Goal: Book appointment/travel/reservation

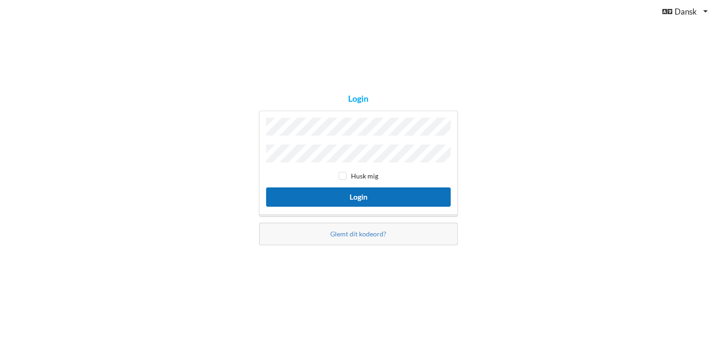
click at [352, 196] on button "Login" at bounding box center [358, 196] width 185 height 19
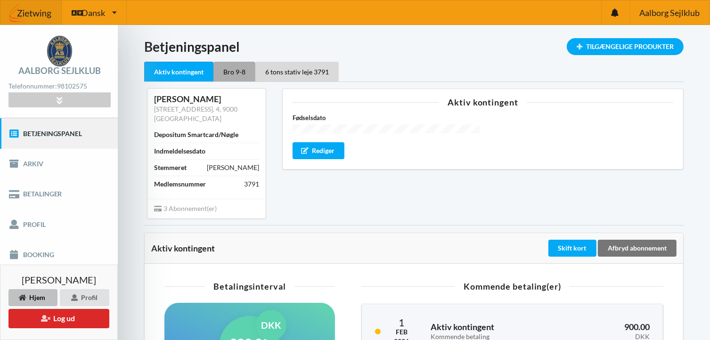
click at [244, 72] on div "Bro 9-8" at bounding box center [234, 72] width 42 height 20
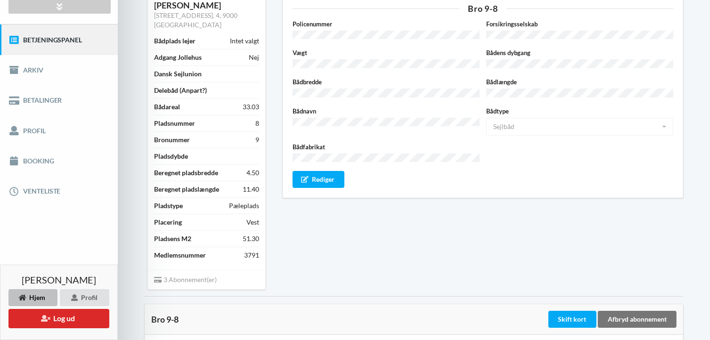
scroll to position [94, 0]
click at [37, 159] on link "Booking" at bounding box center [59, 161] width 118 height 30
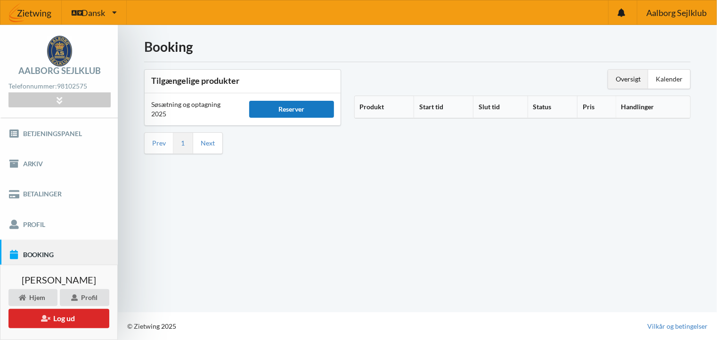
click at [293, 108] on div "Reserver" at bounding box center [291, 109] width 85 height 17
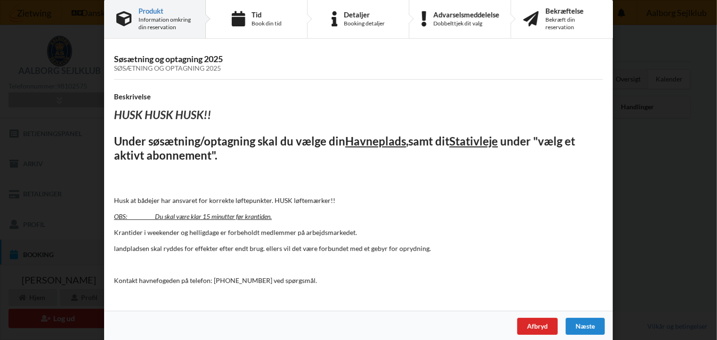
scroll to position [21, 0]
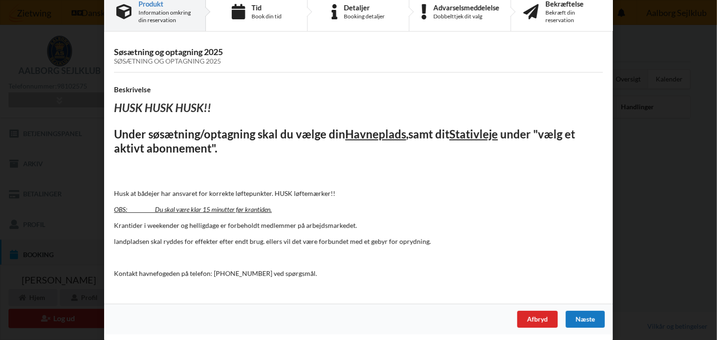
click at [584, 320] on div "Næste" at bounding box center [585, 319] width 39 height 17
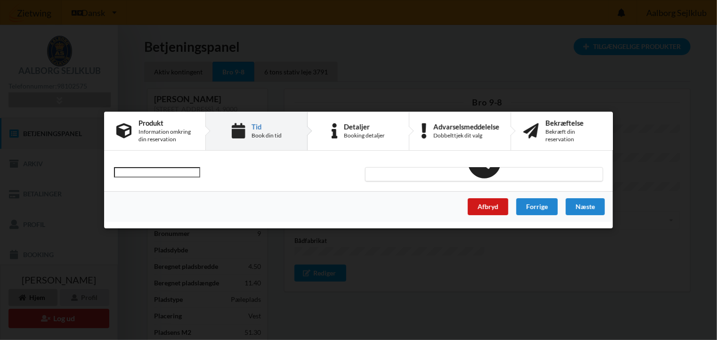
click at [480, 206] on div "Afbryd" at bounding box center [488, 206] width 40 height 17
click at [481, 206] on div "Afbryd" at bounding box center [488, 206] width 40 height 17
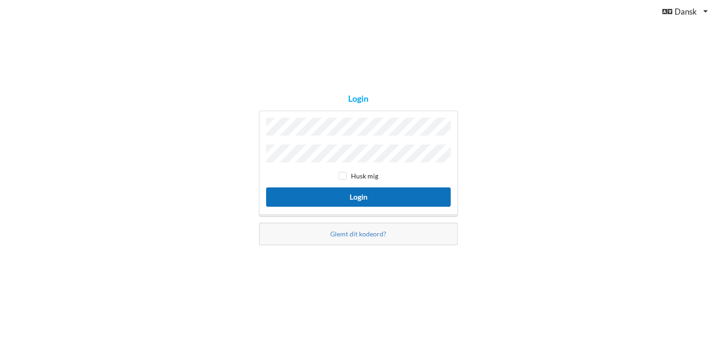
click at [356, 196] on button "Login" at bounding box center [358, 196] width 185 height 19
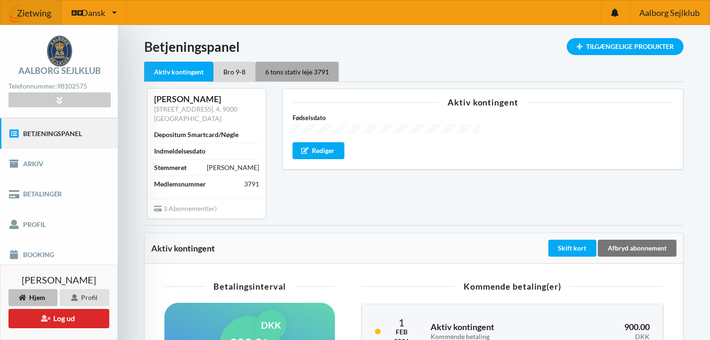
click at [290, 73] on div "6 tons stativ leje 3791" at bounding box center [296, 72] width 83 height 20
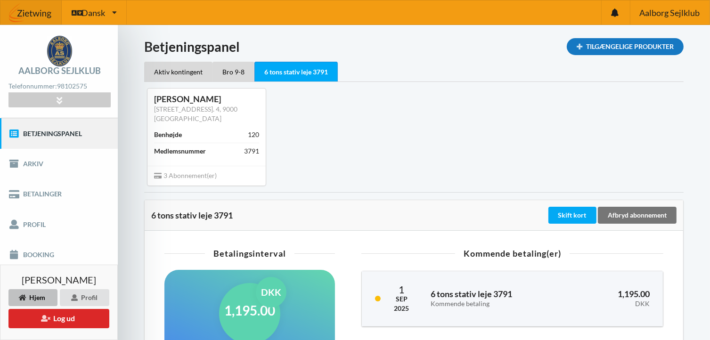
click at [636, 43] on div "Tilgængelige Produkter" at bounding box center [624, 46] width 117 height 17
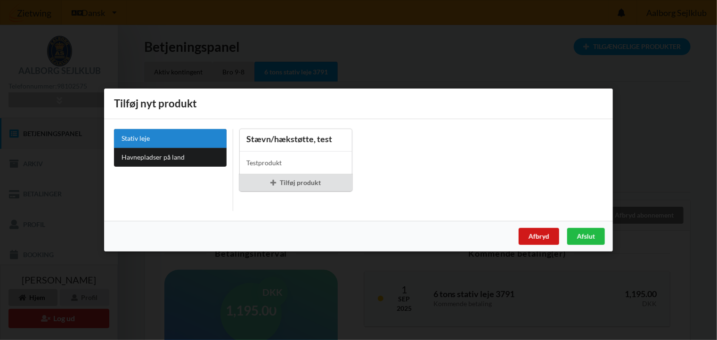
click at [551, 231] on div "Afbryd" at bounding box center [538, 236] width 40 height 17
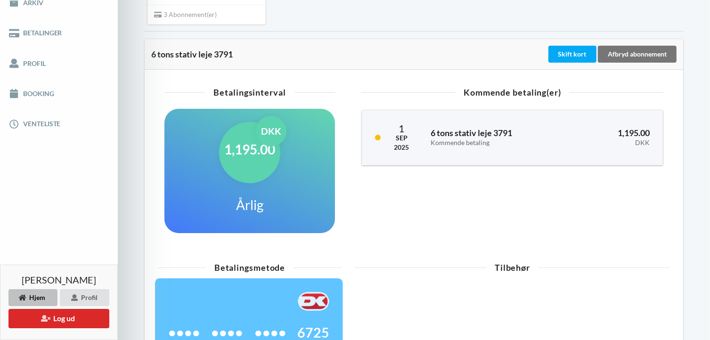
scroll to position [94, 0]
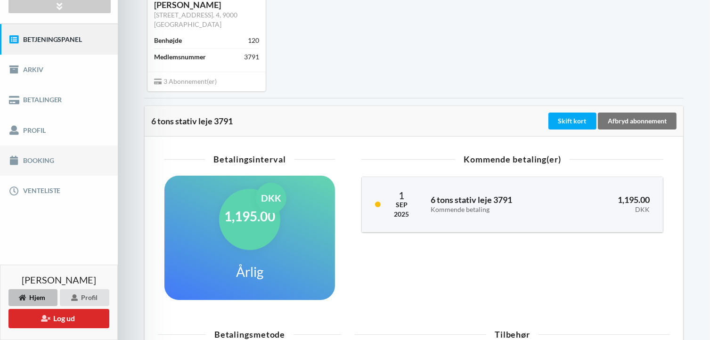
click at [36, 160] on link "Booking" at bounding box center [59, 161] width 118 height 30
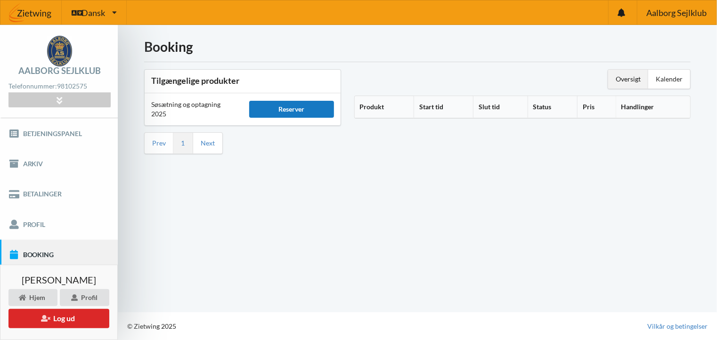
click at [288, 110] on div "Reserver" at bounding box center [291, 109] width 85 height 17
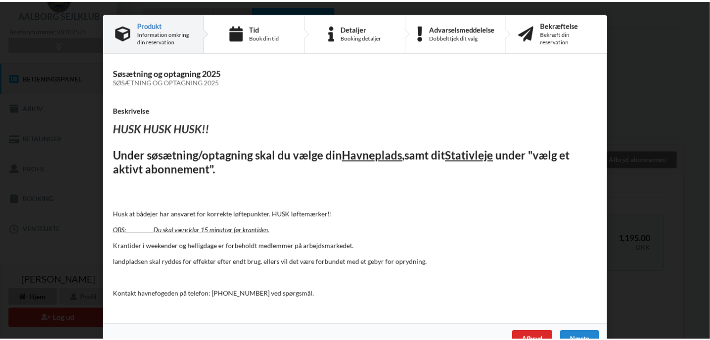
scroll to position [21, 0]
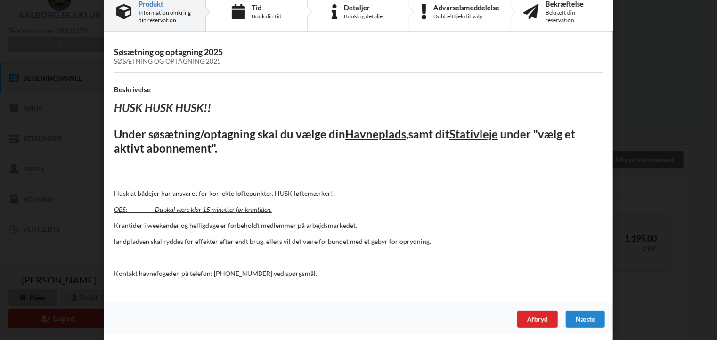
click at [388, 264] on div "HUSK HUSK HUSK!! Under søsætning/optagning skal du vælge din Havneplads , samt …" at bounding box center [358, 197] width 489 height 193
click at [389, 264] on div "HUSK HUSK HUSK!! Under søsætning/optagning skal du vælge din Havneplads , samt …" at bounding box center [358, 197] width 489 height 193
click at [578, 316] on div "Næste" at bounding box center [585, 319] width 39 height 17
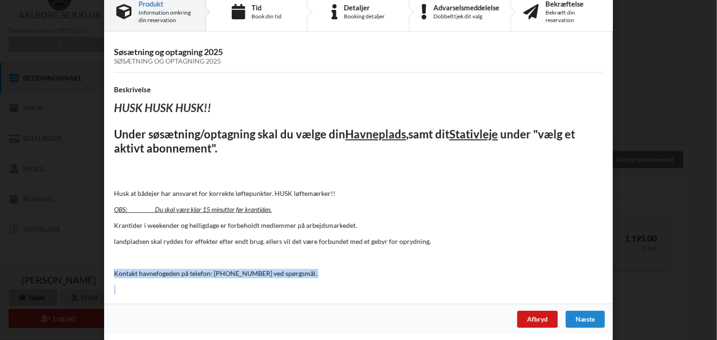
click at [531, 318] on div "Afbryd" at bounding box center [537, 319] width 40 height 17
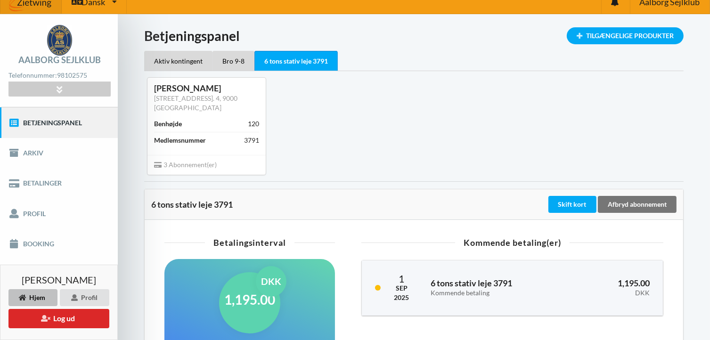
scroll to position [0, 0]
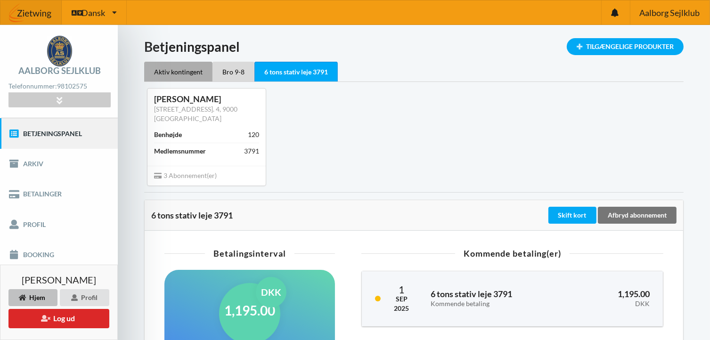
click at [183, 70] on div "Aktiv kontingent" at bounding box center [178, 72] width 68 height 20
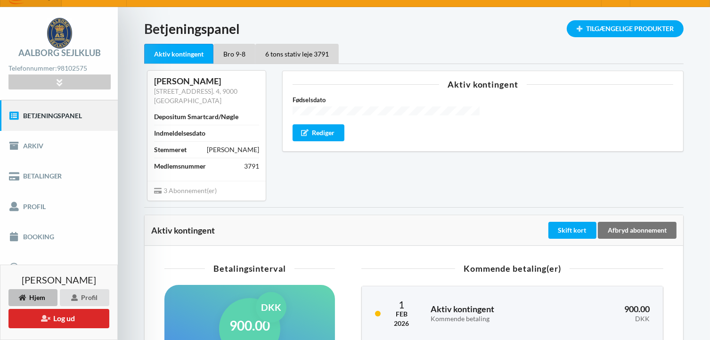
scroll to position [17, 0]
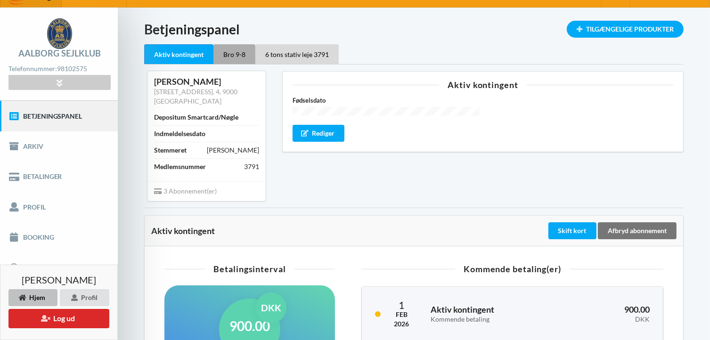
click at [234, 55] on div "Bro 9-8" at bounding box center [234, 54] width 42 height 20
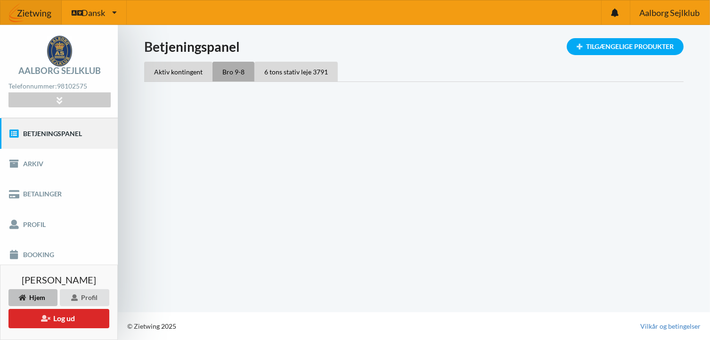
scroll to position [0, 0]
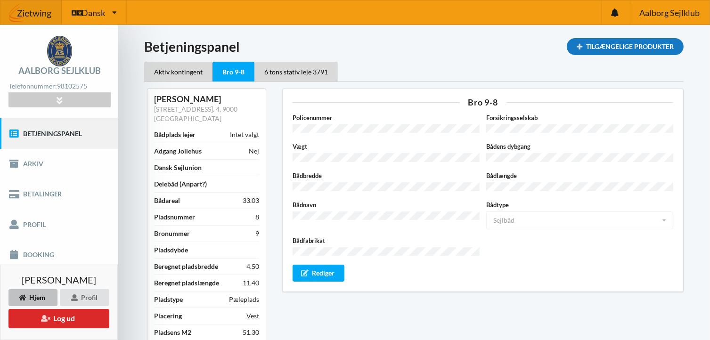
click at [607, 45] on div "Tilgængelige Produkter" at bounding box center [624, 46] width 117 height 17
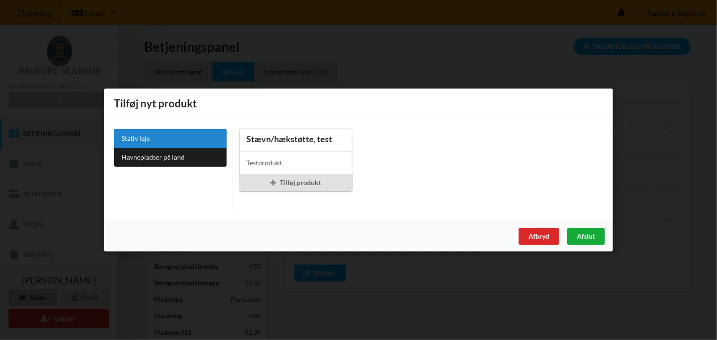
click at [582, 237] on div "Afslut" at bounding box center [586, 236] width 38 height 17
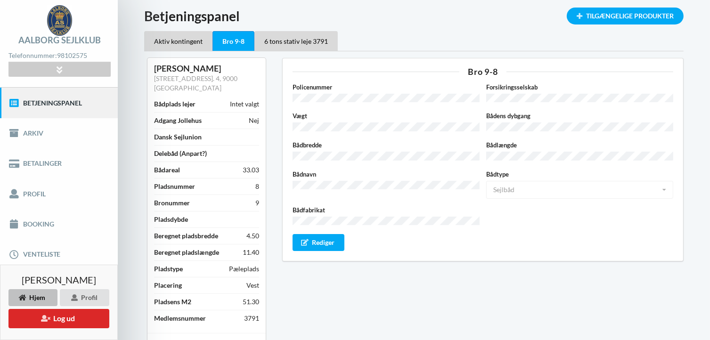
scroll to position [47, 0]
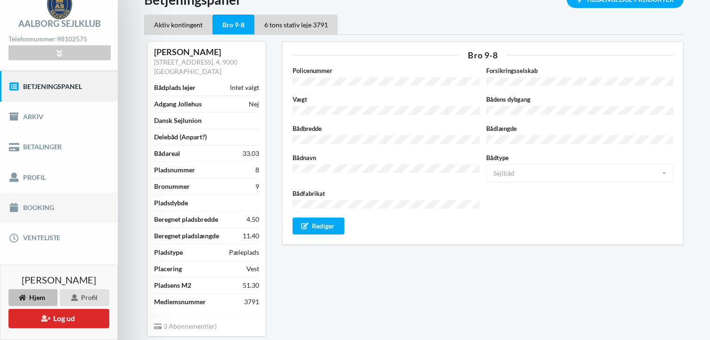
click at [39, 205] on link "Booking" at bounding box center [59, 208] width 118 height 30
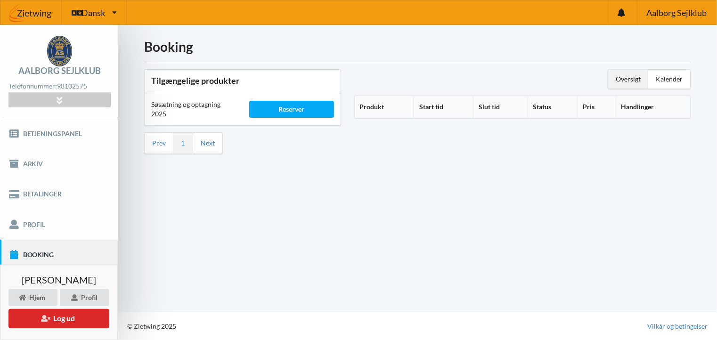
click at [369, 104] on th "Produkt" at bounding box center [384, 107] width 59 height 22
click at [443, 107] on th "Start tid" at bounding box center [454, 107] width 57 height 22
click at [291, 110] on div "Reserver" at bounding box center [291, 109] width 85 height 17
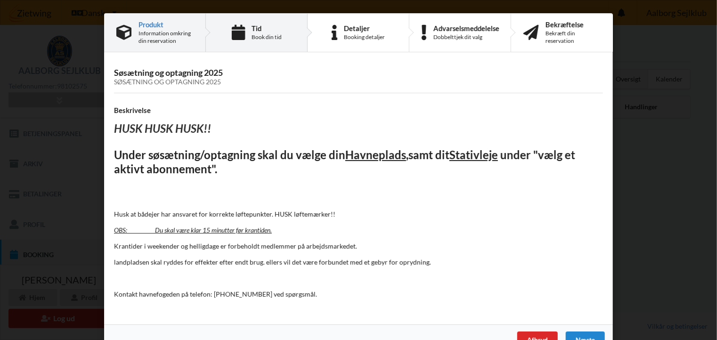
click at [264, 32] on div "Tid" at bounding box center [266, 28] width 30 height 8
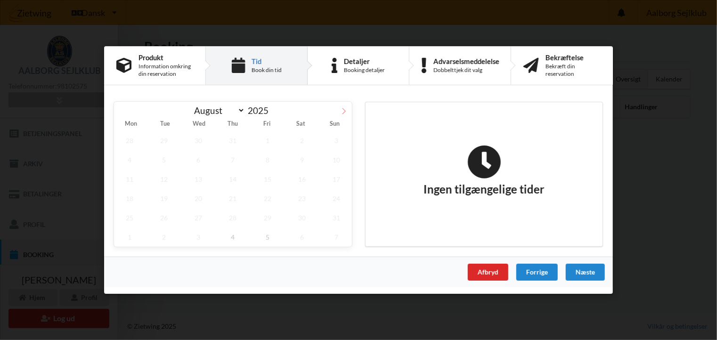
click at [345, 113] on icon at bounding box center [343, 111] width 7 height 7
click at [120, 109] on icon at bounding box center [122, 111] width 7 height 7
click at [344, 111] on icon at bounding box center [343, 111] width 7 height 7
select select "8"
click at [234, 140] on span "4" at bounding box center [233, 140] width 31 height 19
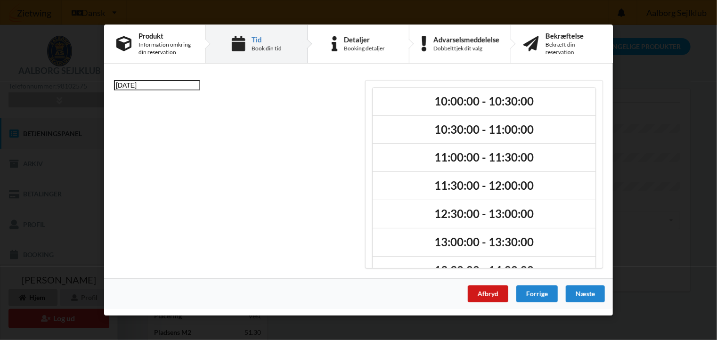
click at [482, 292] on div "Afbryd" at bounding box center [488, 293] width 40 height 17
click at [483, 291] on div "Afbryd" at bounding box center [488, 293] width 40 height 17
click at [489, 292] on div "Afbryd" at bounding box center [488, 293] width 40 height 17
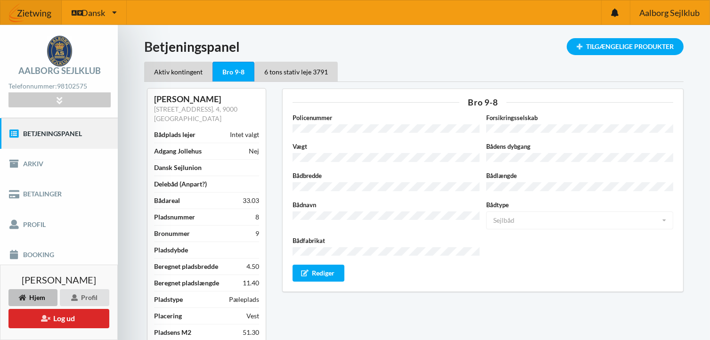
drag, startPoint x: 375, startPoint y: 236, endPoint x: -4, endPoint y: 58, distance: 418.4
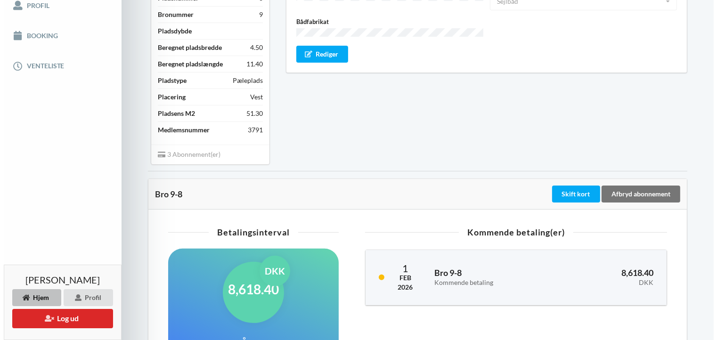
scroll to position [235, 0]
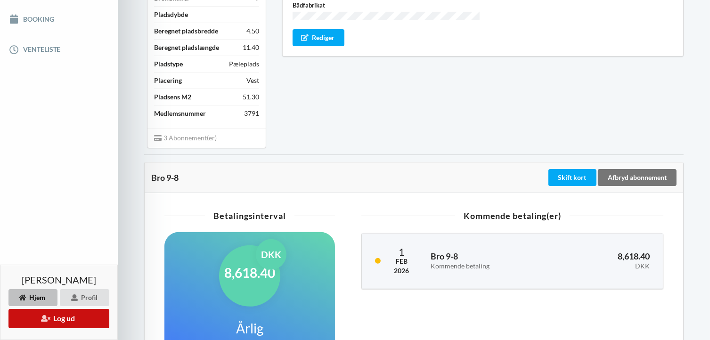
click at [59, 321] on button "Log ud" at bounding box center [58, 318] width 101 height 19
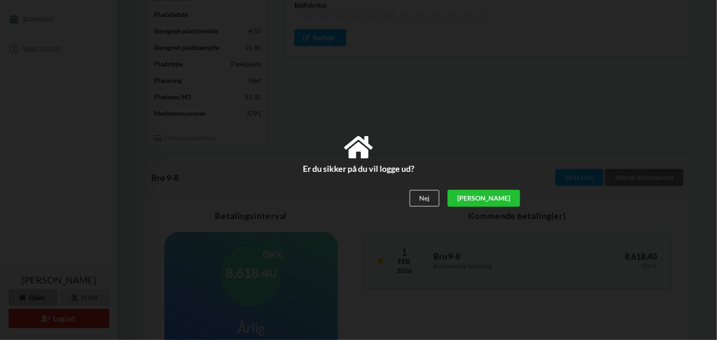
click at [504, 200] on div "[PERSON_NAME]" at bounding box center [483, 198] width 73 height 17
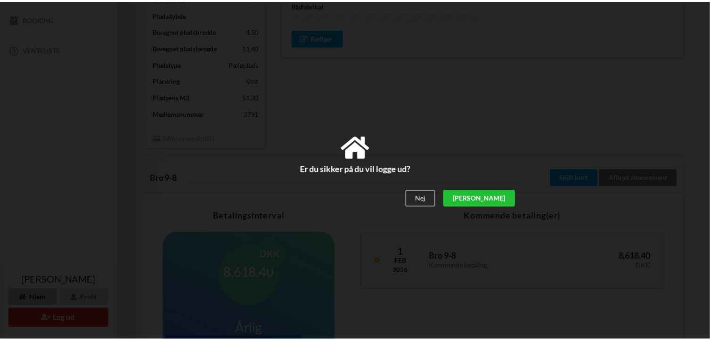
scroll to position [142, 0]
